Goal: Information Seeking & Learning: Learn about a topic

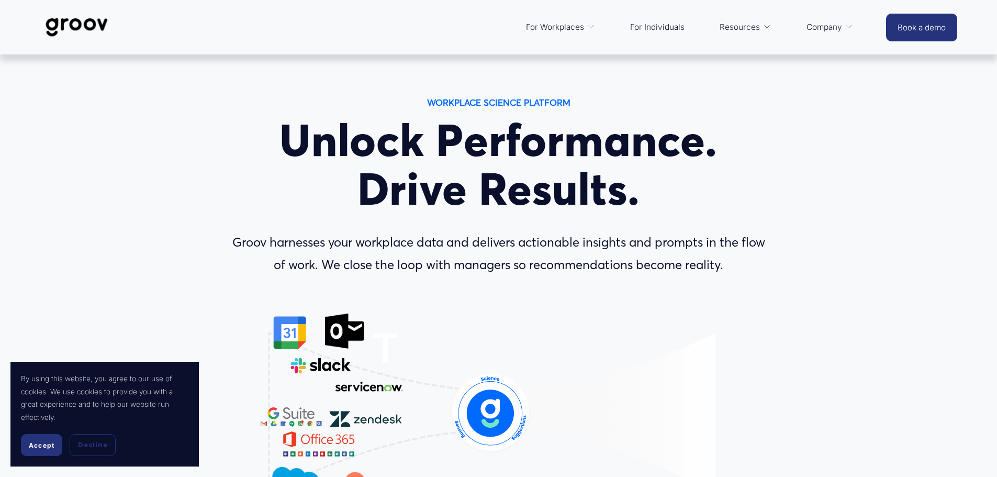
scroll to position [105, 0]
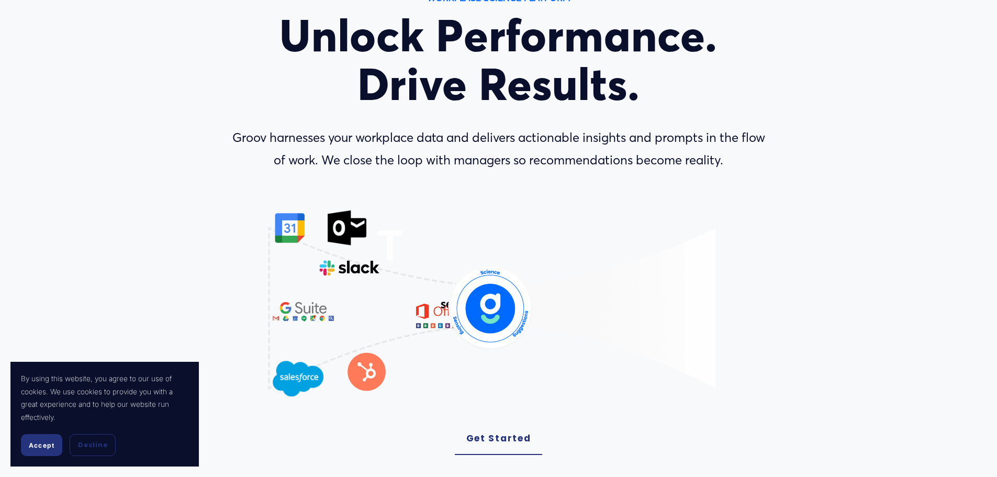
click at [37, 439] on button "Accept" at bounding box center [41, 445] width 41 height 22
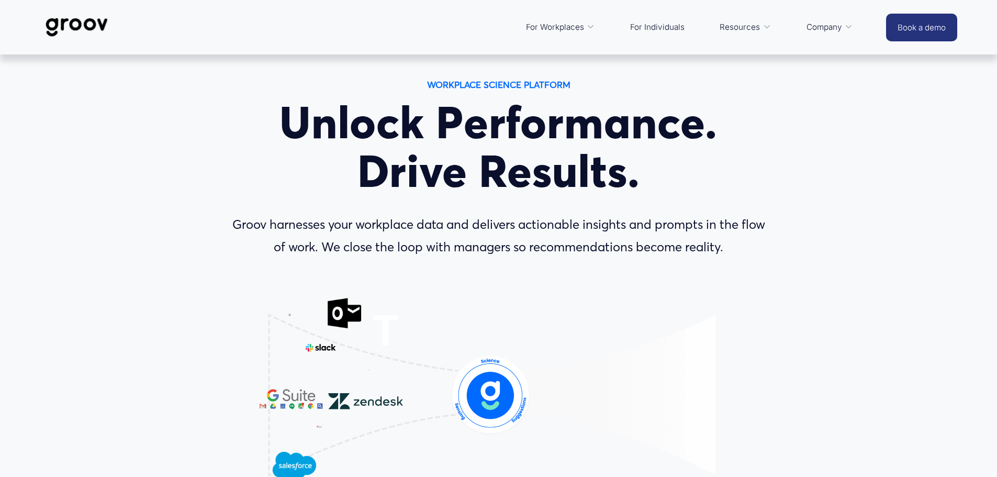
scroll to position [0, 0]
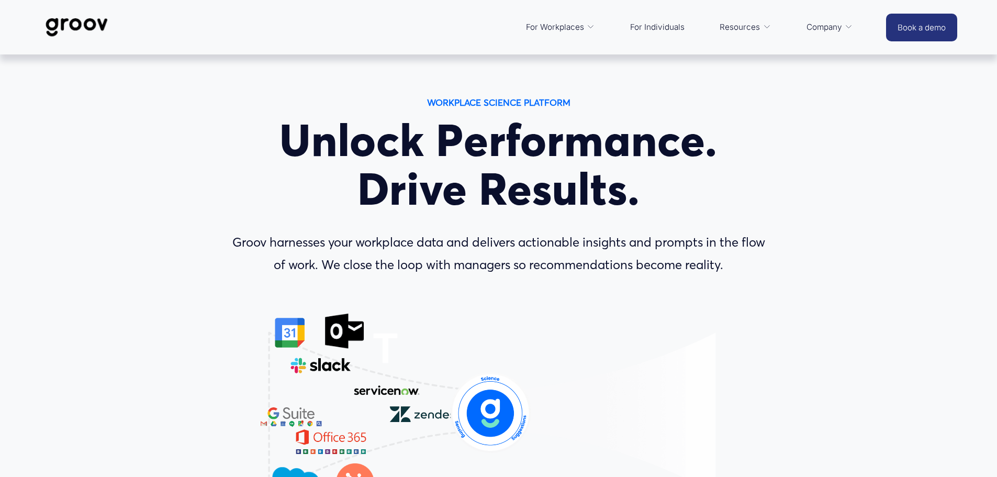
click at [0, 0] on span "Platform Overview" at bounding box center [0, 0] width 0 height 0
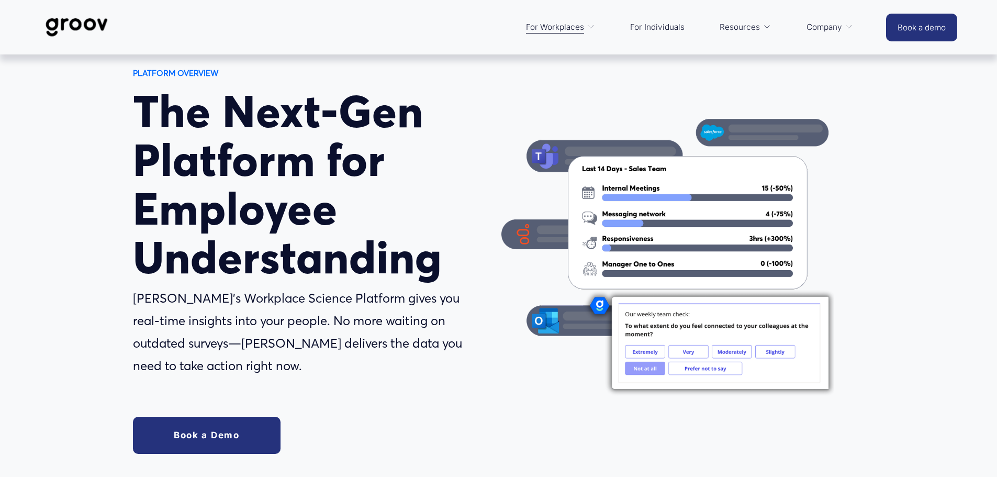
scroll to position [105, 0]
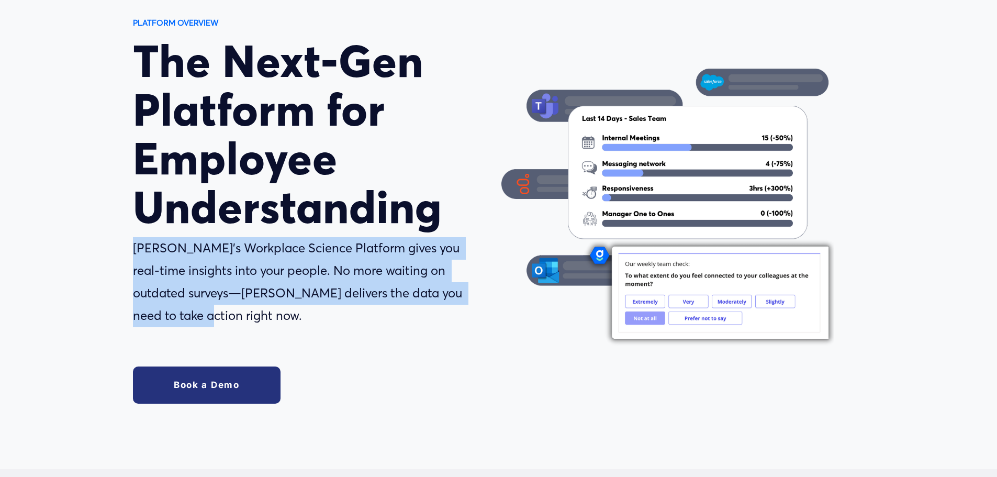
drag, startPoint x: 136, startPoint y: 252, endPoint x: 206, endPoint y: 312, distance: 91.8
click at [206, 312] on p "Groov’s Workplace Science Platform gives you real-time insights into your peopl…" at bounding box center [299, 282] width 332 height 90
click at [197, 316] on p "Groov’s Workplace Science Platform gives you real-time insights into your peopl…" at bounding box center [299, 282] width 332 height 90
drag, startPoint x: 197, startPoint y: 319, endPoint x: 136, endPoint y: 252, distance: 90.1
click at [136, 252] on p "Groov’s Workplace Science Platform gives you real-time insights into your peopl…" at bounding box center [299, 282] width 332 height 90
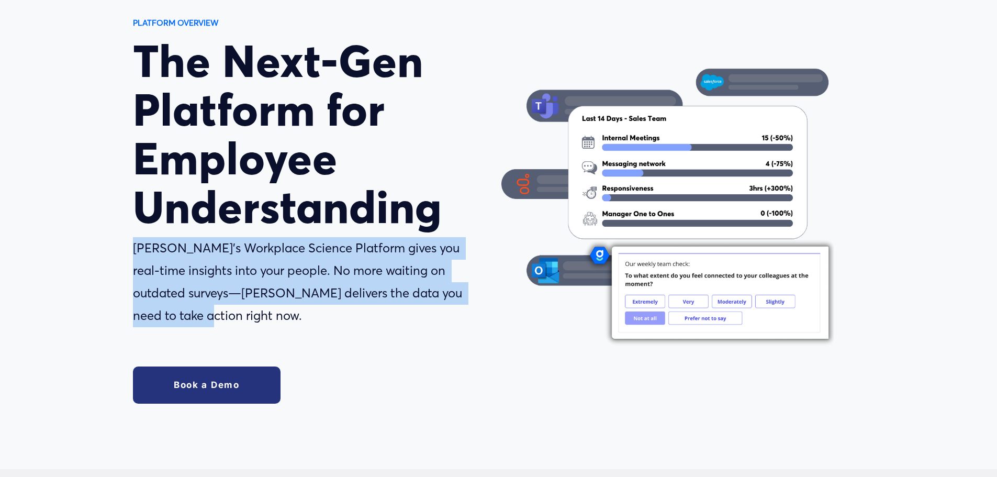
click at [136, 252] on p "Groov’s Workplace Science Platform gives you real-time insights into your peopl…" at bounding box center [299, 282] width 332 height 90
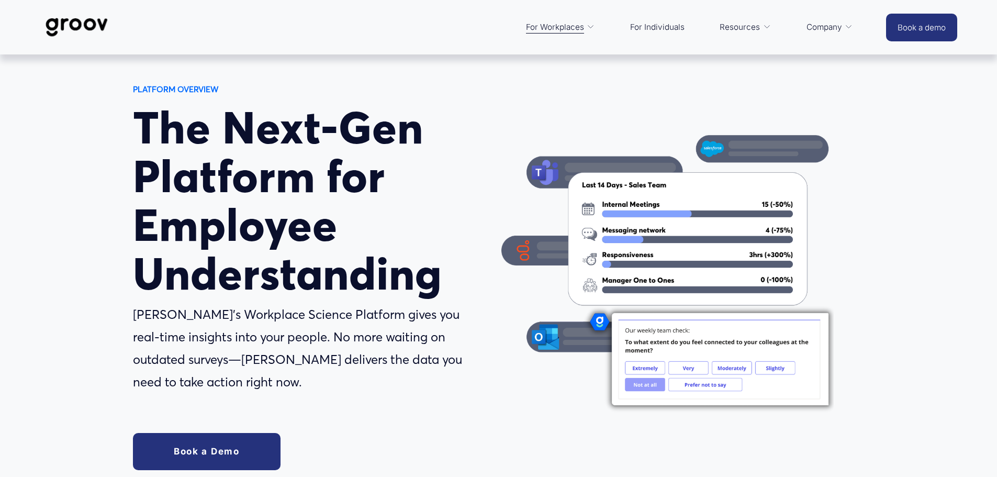
scroll to position [0, 0]
